Goal: Information Seeking & Learning: Understand process/instructions

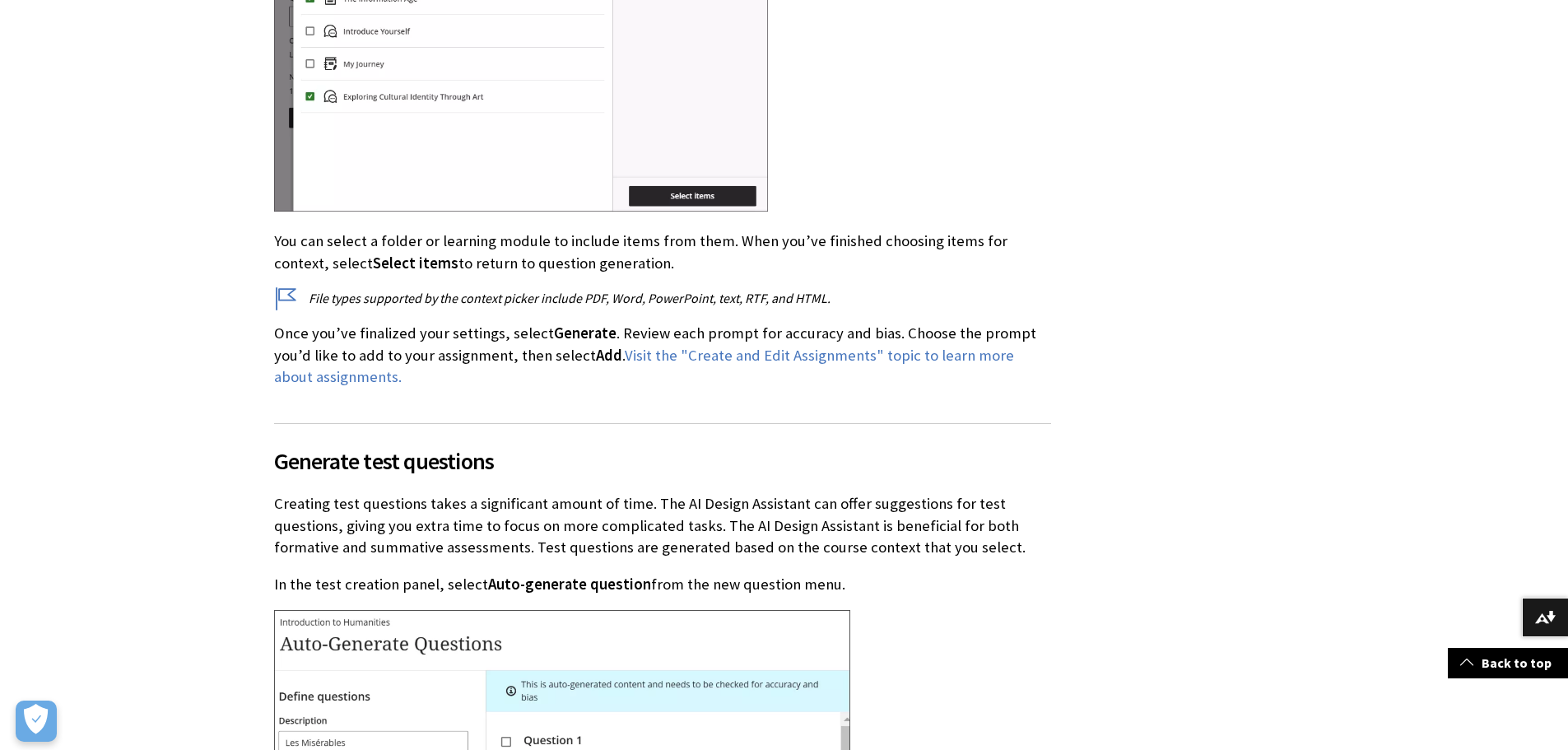
scroll to position [11026, 0]
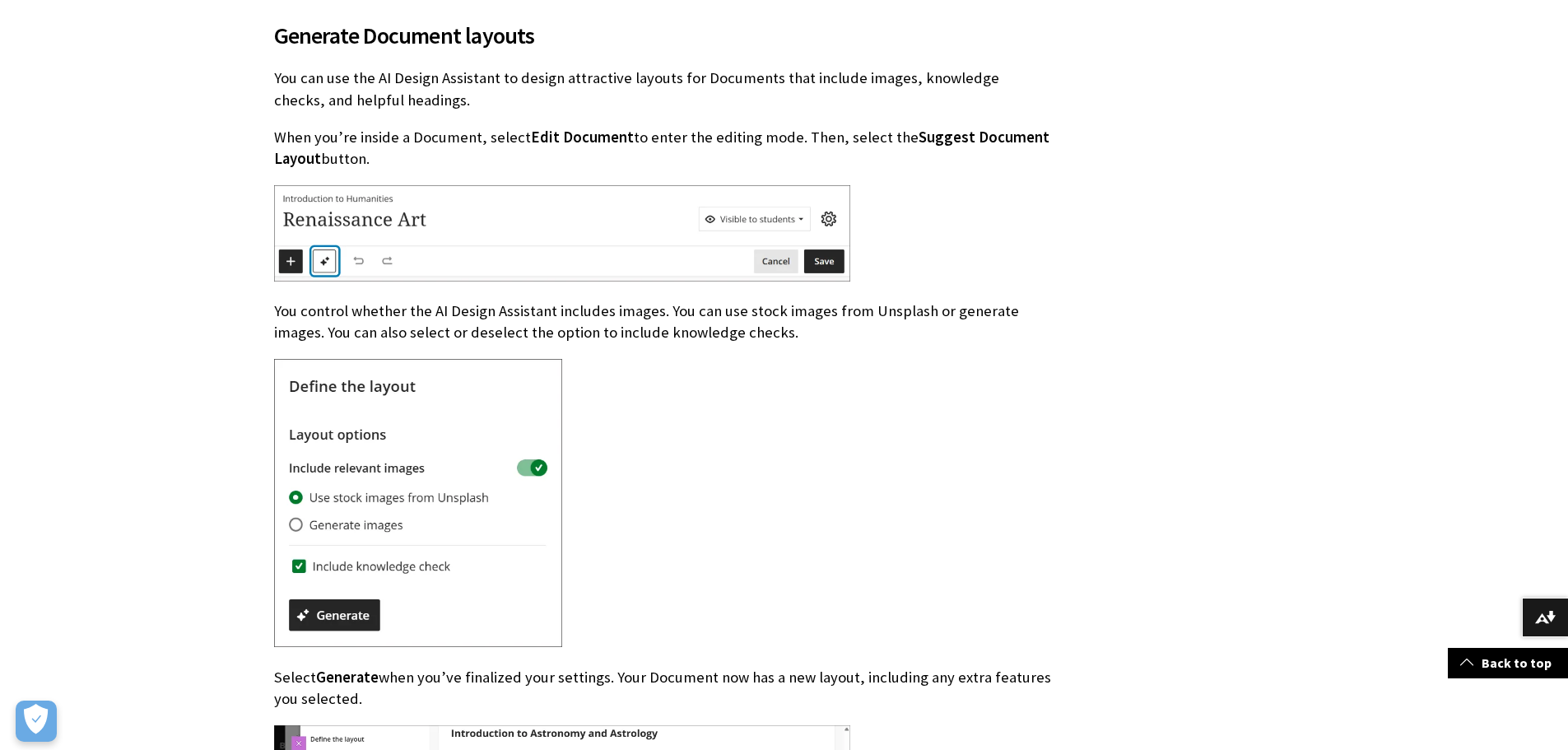
scroll to position [2505, 0]
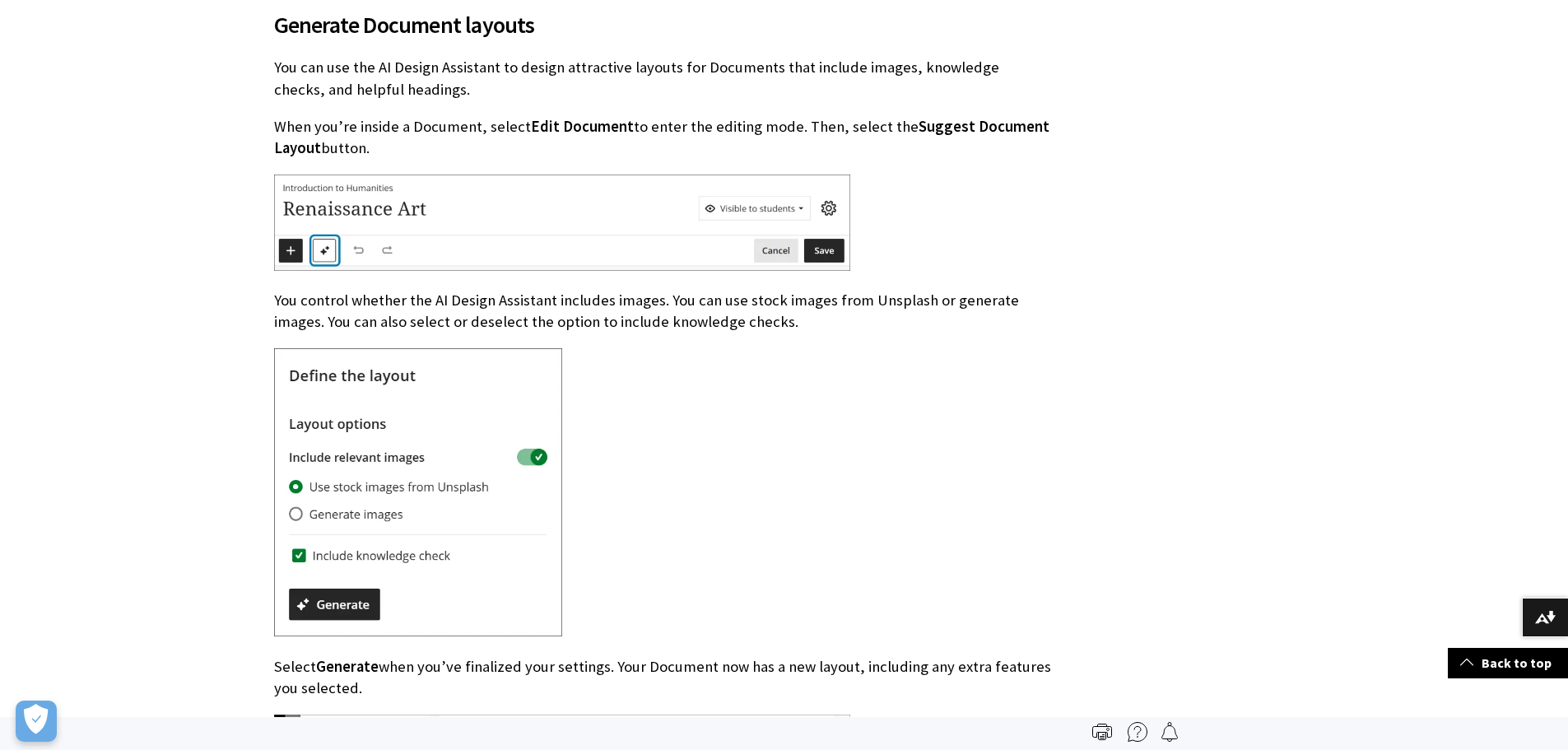
scroll to position [19503, 0]
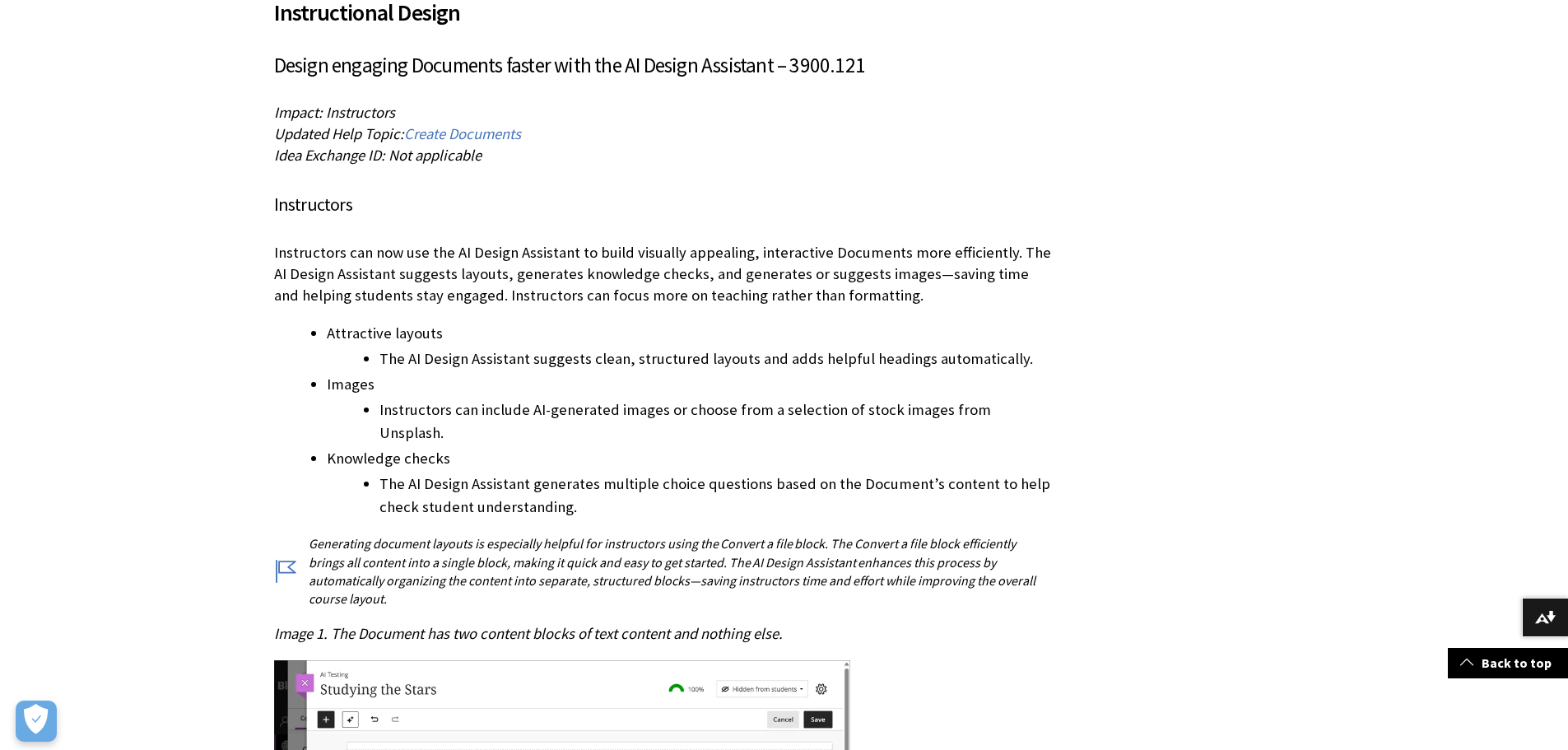
scroll to position [494, 0]
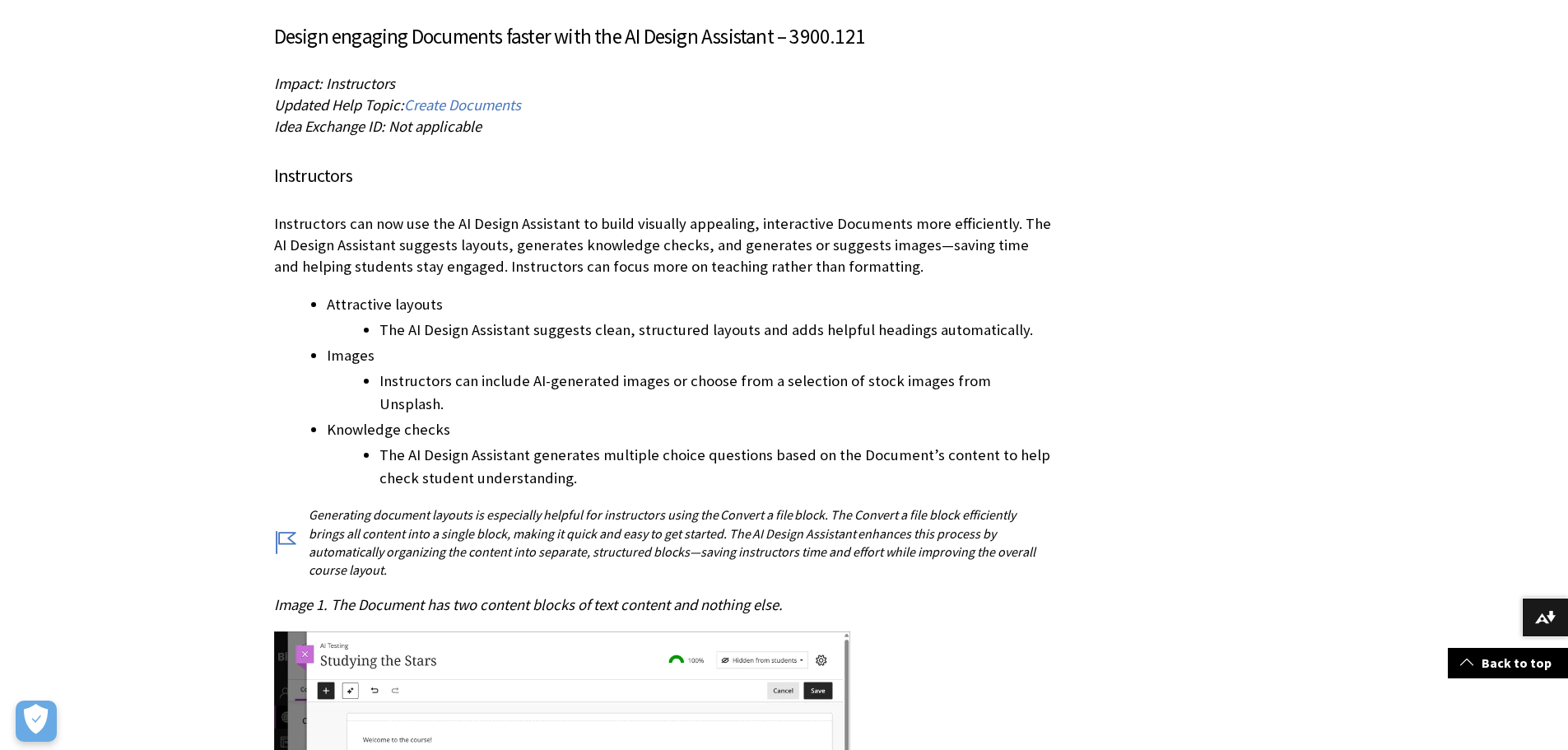
click at [1224, 262] on div "Instructional Design Impact: Instructors Updated Help Topic: Images" at bounding box center [784, 751] width 1053 height 1715
